Goal: Task Accomplishment & Management: Use online tool/utility

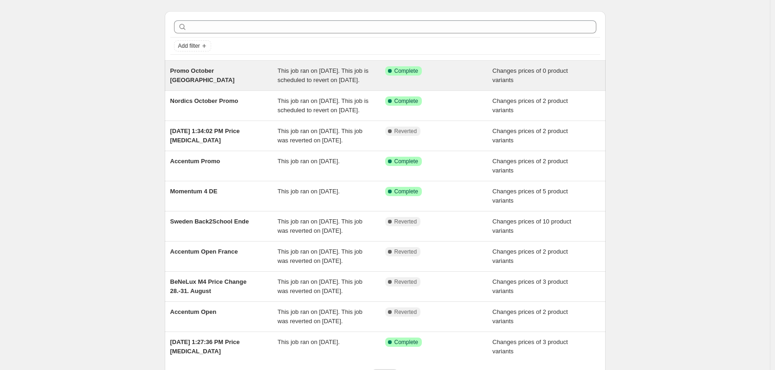
scroll to position [46, 0]
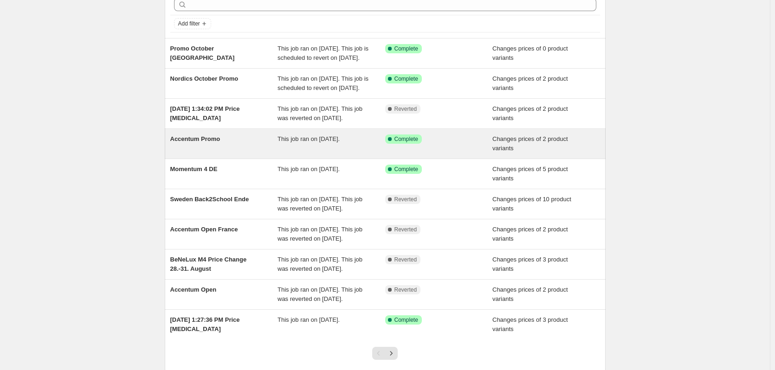
click at [214, 143] on span "Accentum Promo" at bounding box center [195, 139] width 50 height 7
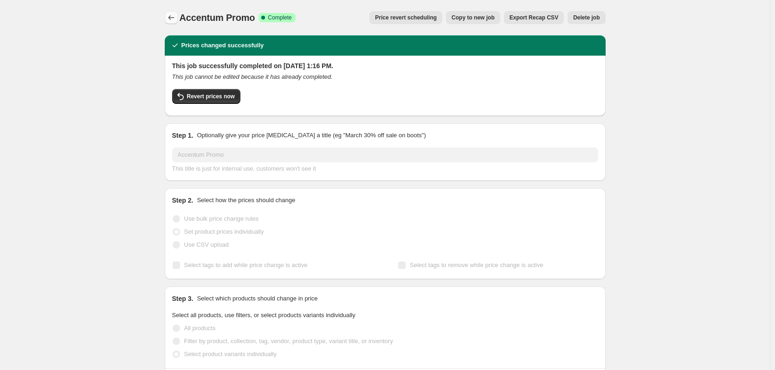
click at [172, 19] on icon "Price change jobs" at bounding box center [171, 17] width 9 height 9
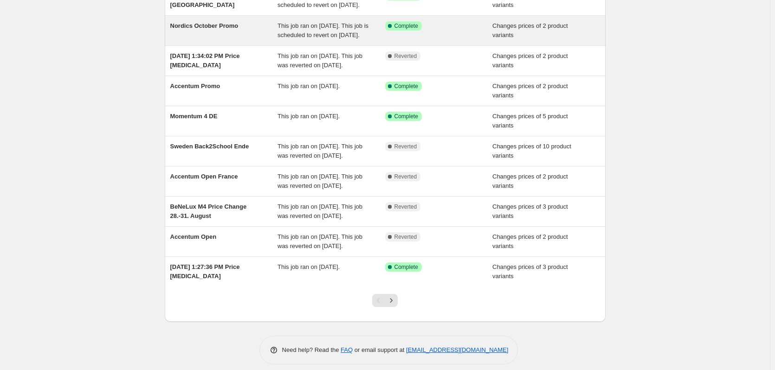
scroll to position [139, 0]
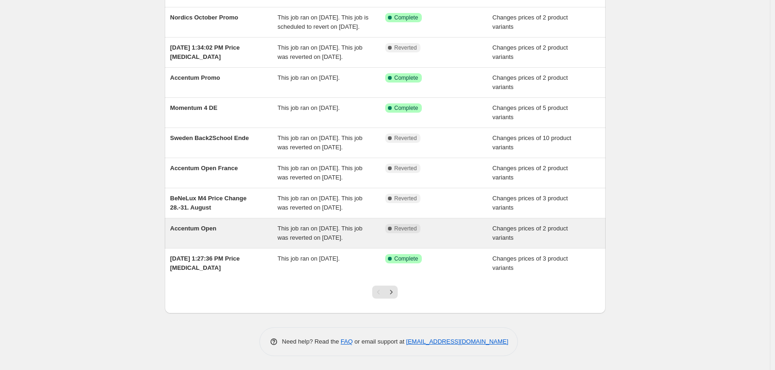
click at [242, 243] on div "Accentum Open" at bounding box center [224, 233] width 108 height 19
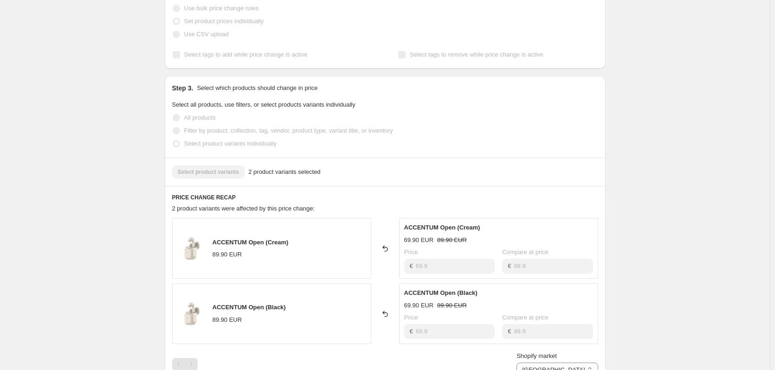
scroll to position [168, 0]
